Goal: Check status: Check status

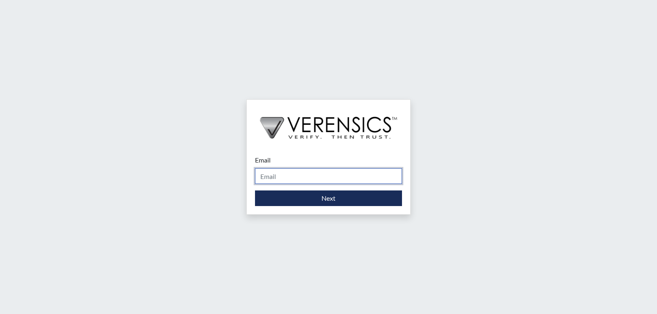
click at [306, 182] on input "Email" at bounding box center [328, 176] width 147 height 16
type input "[EMAIL_ADDRESS][DOMAIN_NAME]"
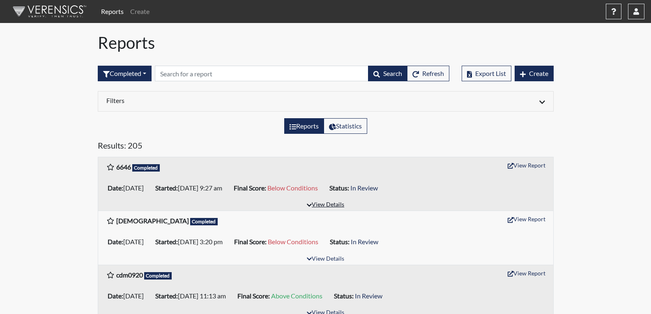
click at [332, 201] on button "View Details" at bounding box center [325, 205] width 45 height 11
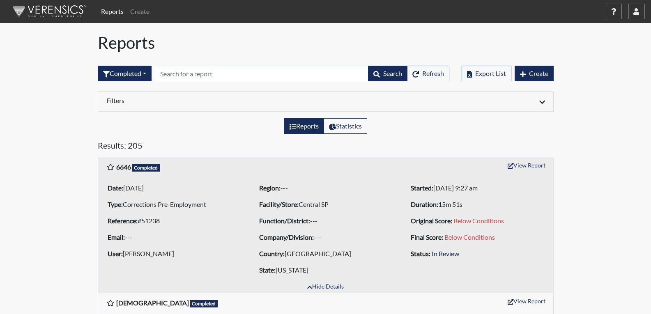
scroll to position [41, 0]
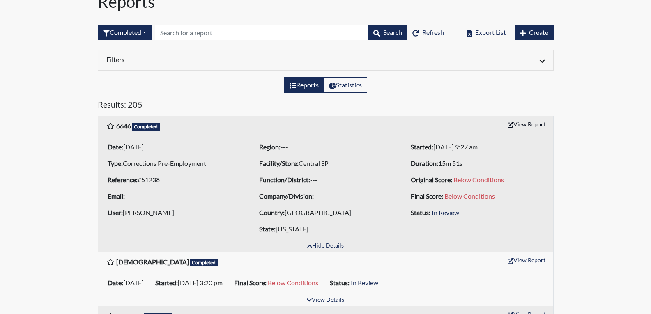
click at [528, 123] on button "View Report" at bounding box center [526, 124] width 45 height 13
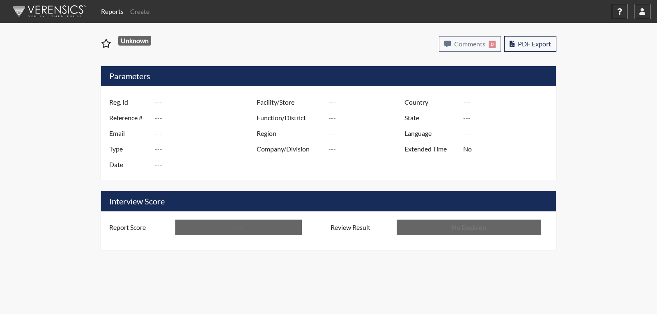
type input "6646"
type input "51238"
type input "---"
type input "Corrections Pre-Employment"
type input "[DATE]"
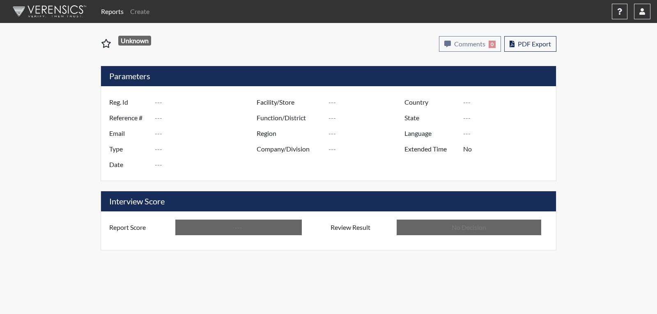
type input "Central SP"
type input "[GEOGRAPHIC_DATA]"
type input "[US_STATE]"
type input "English"
type input "Below Conditions"
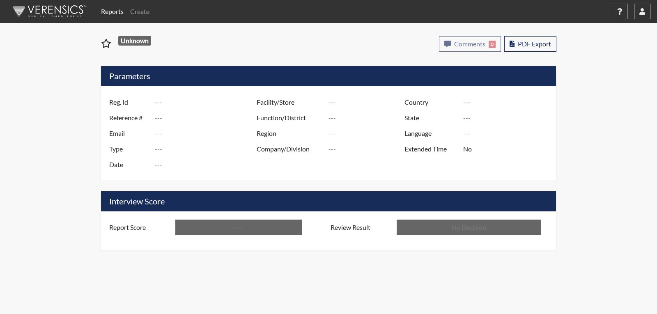
type input "In Review"
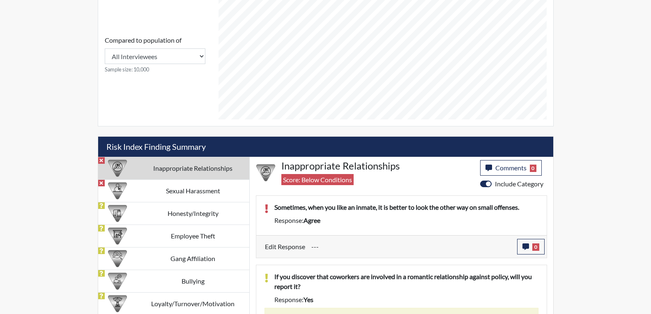
scroll to position [402, 0]
